Goal: Task Accomplishment & Management: Use online tool/utility

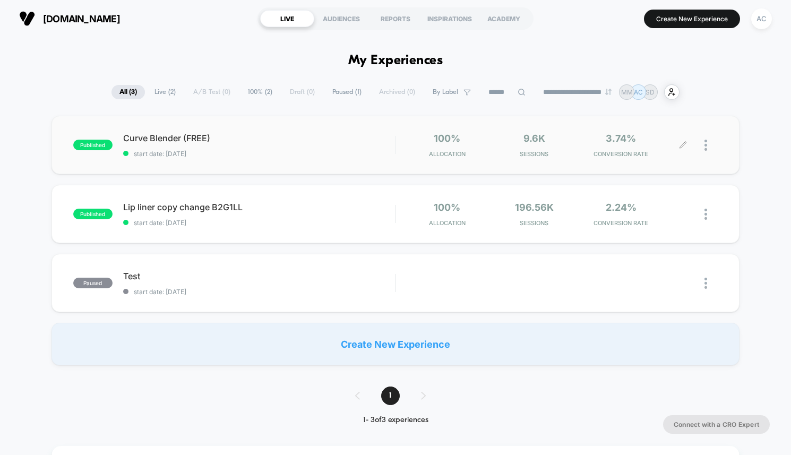
click at [707, 150] on div at bounding box center [711, 145] width 13 height 25
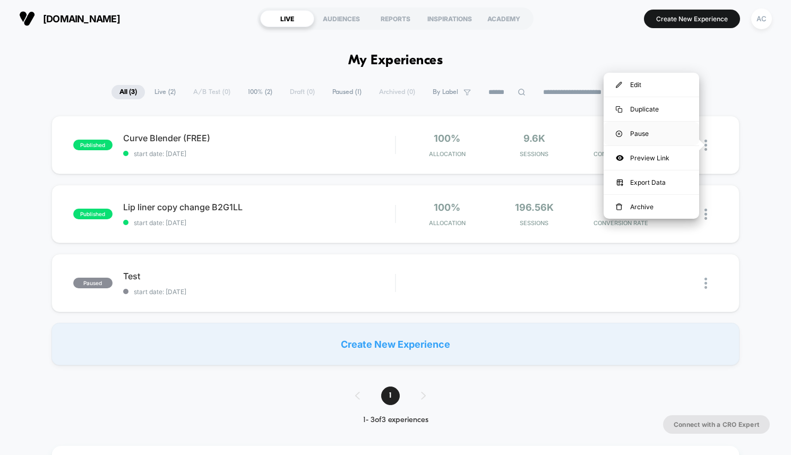
click at [657, 132] on div "Pause" at bounding box center [652, 134] width 96 height 24
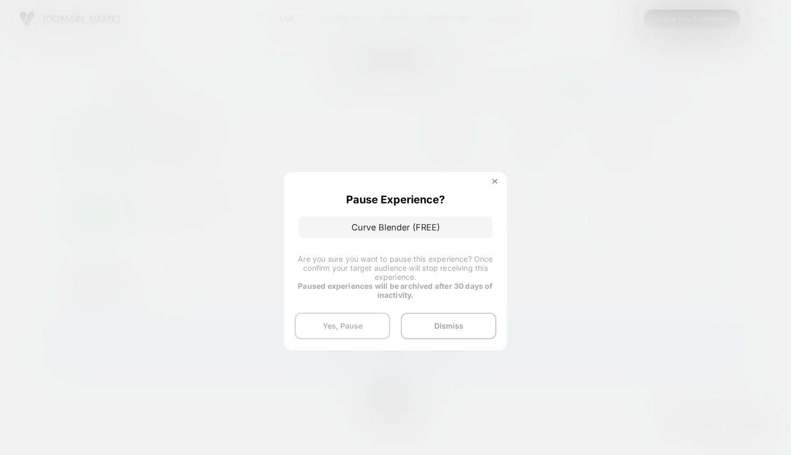
click at [327, 331] on button "Yes, Pause" at bounding box center [343, 326] width 96 height 27
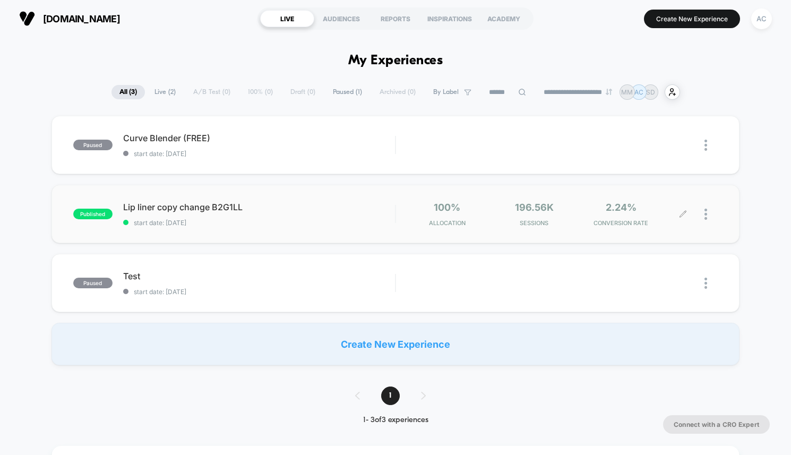
click at [702, 215] on div at bounding box center [701, 214] width 35 height 25
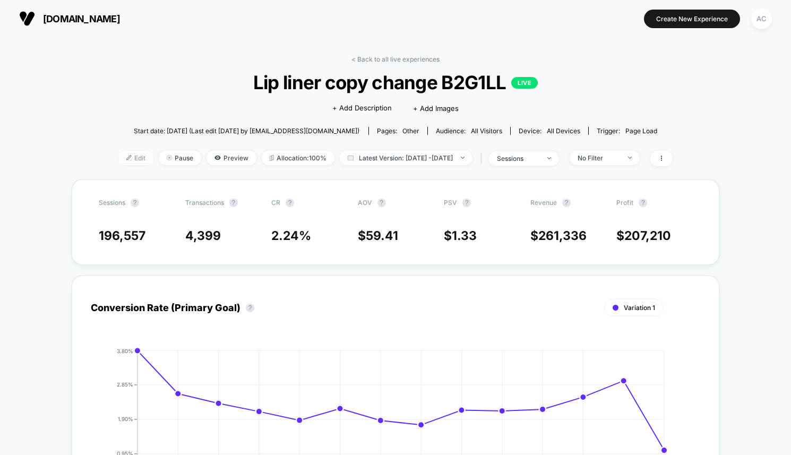
click at [118, 158] on span "Edit" at bounding box center [135, 158] width 35 height 14
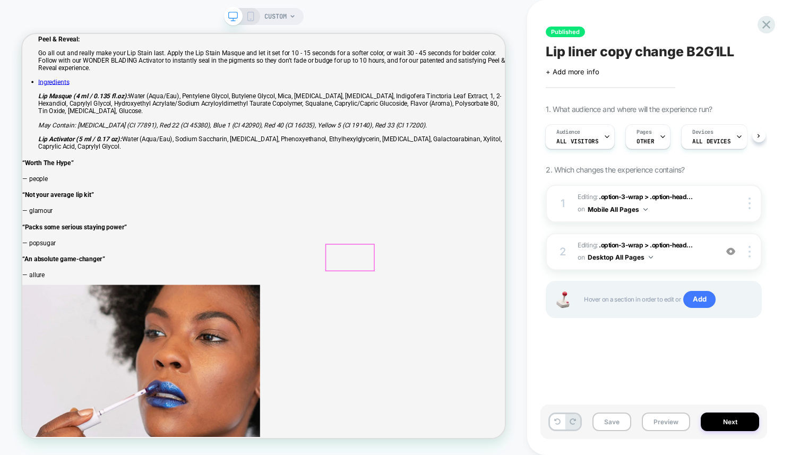
scroll to position [2241, 0]
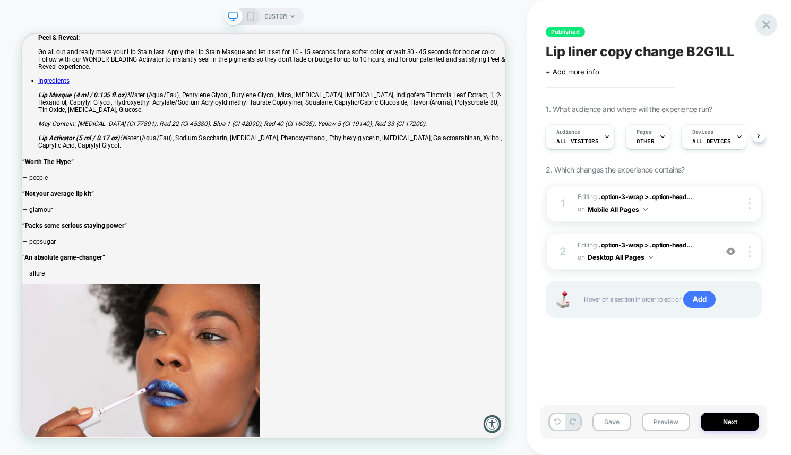
click at [762, 29] on icon at bounding box center [766, 25] width 14 height 14
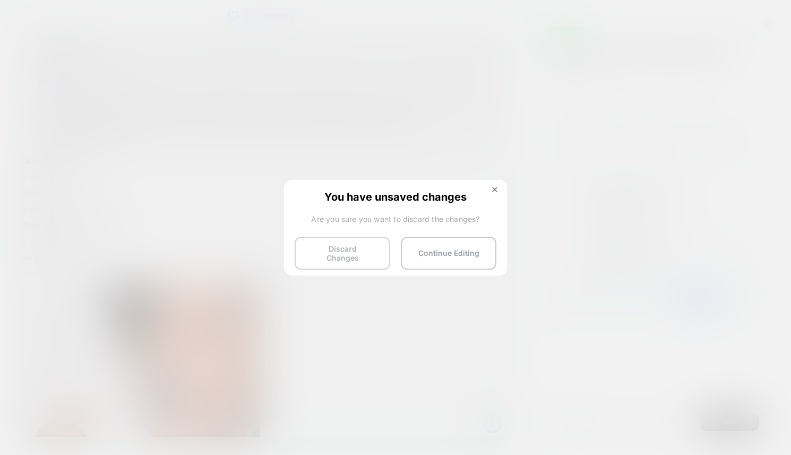
click at [344, 250] on button "Discard Changes" at bounding box center [343, 253] width 96 height 33
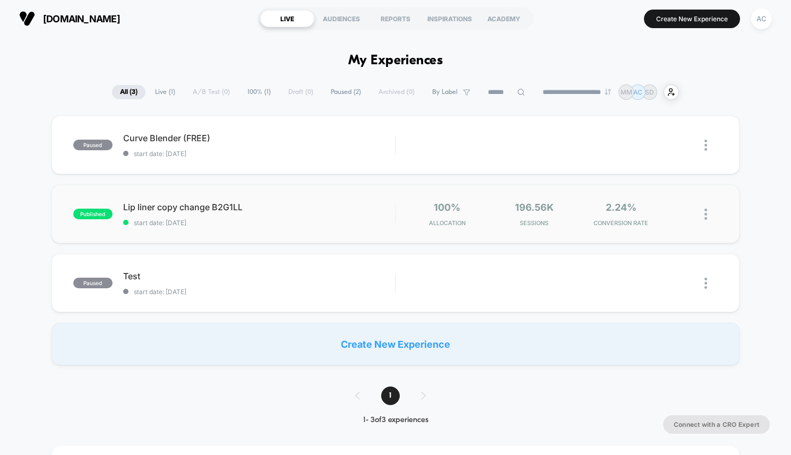
click at [707, 215] on img at bounding box center [706, 214] width 3 height 11
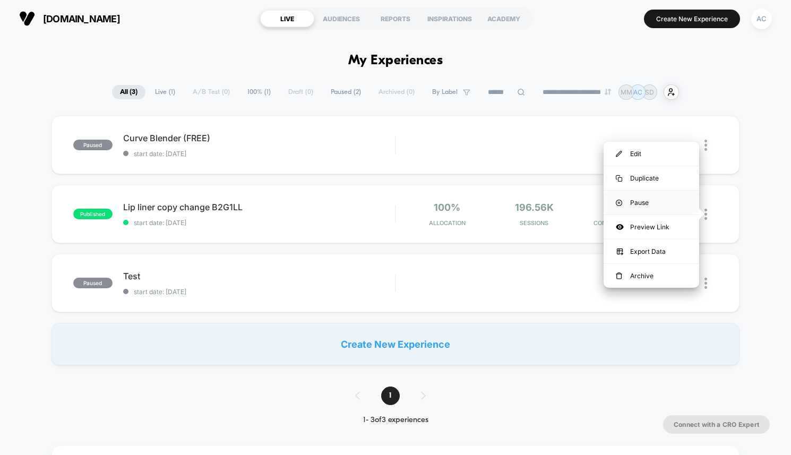
click at [669, 202] on div "Pause" at bounding box center [652, 203] width 96 height 24
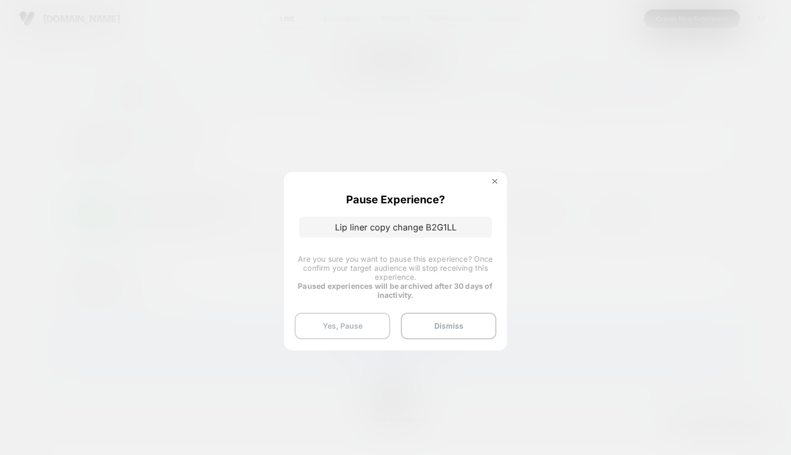
click at [358, 323] on button "Yes, Pause" at bounding box center [343, 326] width 96 height 27
